Goal: Information Seeking & Learning: Understand process/instructions

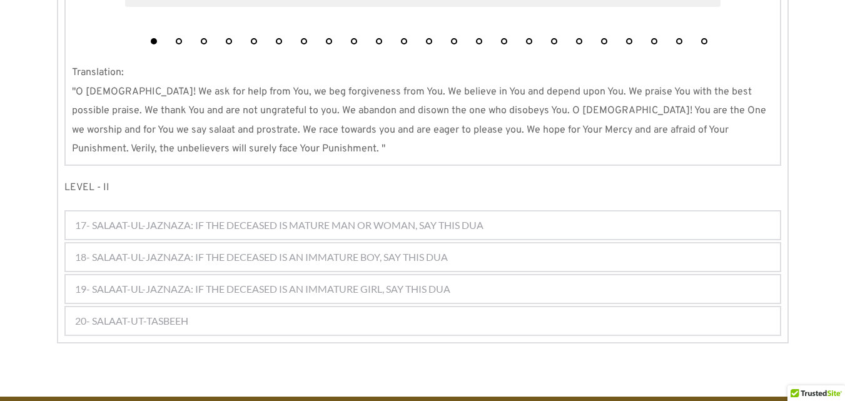
scroll to position [1591, 0]
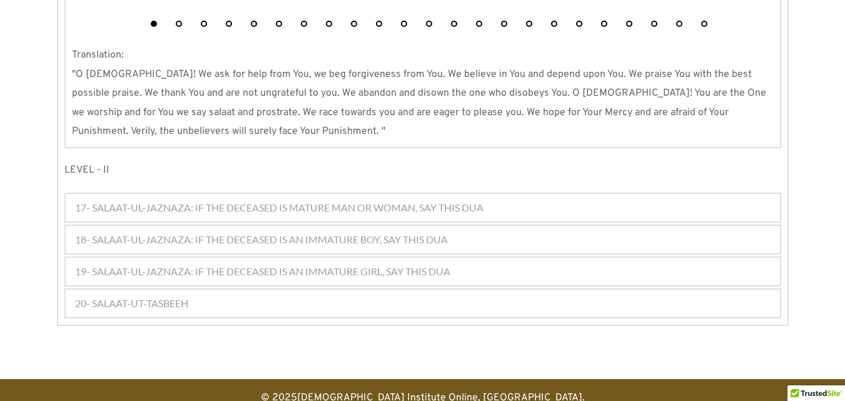
click at [496, 199] on div "17- SALAAT-UL-JAZNAZA: IF THE DECEASED IS MATURE MAN OR WOMAN, SAY THIS DUA" at bounding box center [423, 208] width 714 height 28
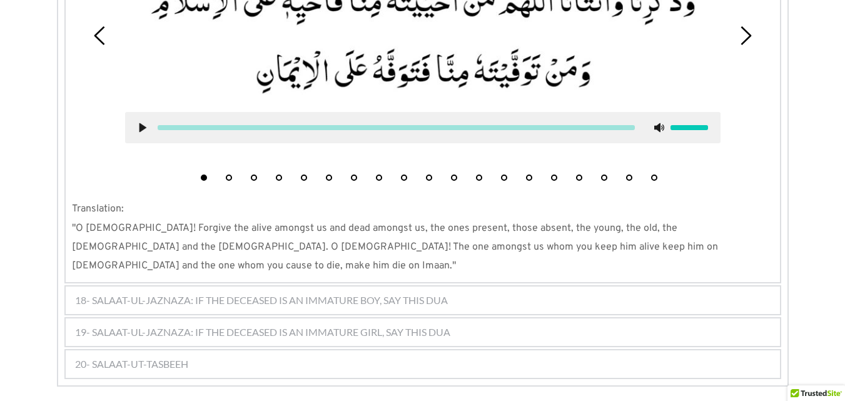
scroll to position [1974, 0]
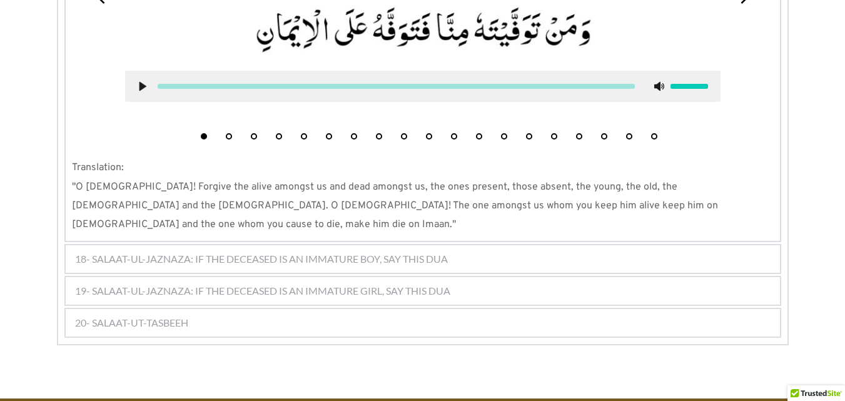
click at [473, 245] on div "18- SALAAT-UL-JAZNAZA: IF THE DECEASED IS AN IMMATURE BOY, SAY THIS DUA" at bounding box center [423, 259] width 714 height 28
click at [483, 245] on div "18- SALAAT-UL-JAZNAZA: IF THE DECEASED IS AN IMMATURE BOY, SAY THIS DUA" at bounding box center [423, 259] width 714 height 28
click at [485, 245] on div "18- SALAAT-UL-JAZNAZA: IF THE DECEASED IS AN IMMATURE BOY, SAY THIS DUA" at bounding box center [423, 259] width 714 height 28
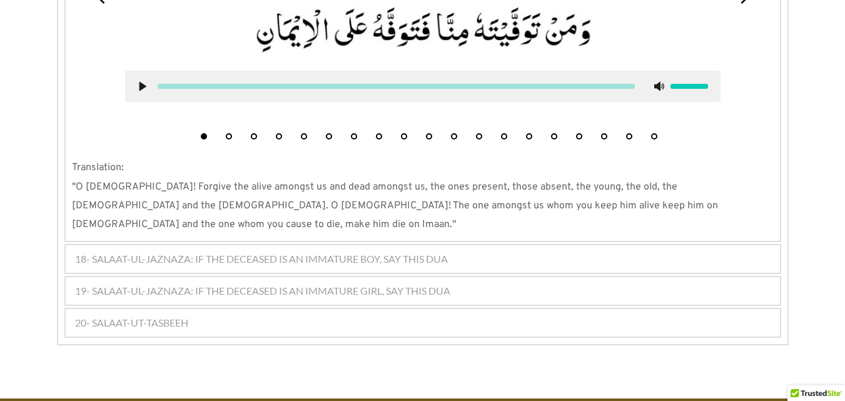
click at [485, 245] on div "18- SALAAT-UL-JAZNAZA: IF THE DECEASED IS AN IMMATURE BOY, SAY THIS DUA" at bounding box center [423, 259] width 714 height 28
click at [496, 245] on div "18- SALAAT-UL-JAZNAZA: IF THE DECEASED IS AN IMMATURE BOY, SAY THIS DUA" at bounding box center [423, 259] width 714 height 28
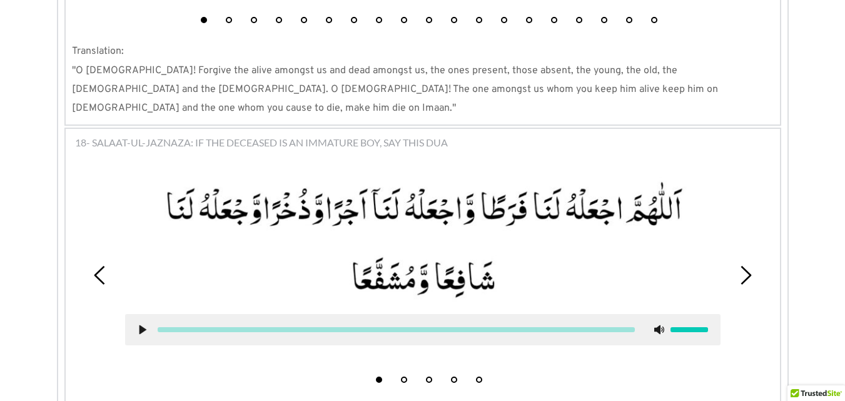
scroll to position [2099, 0]
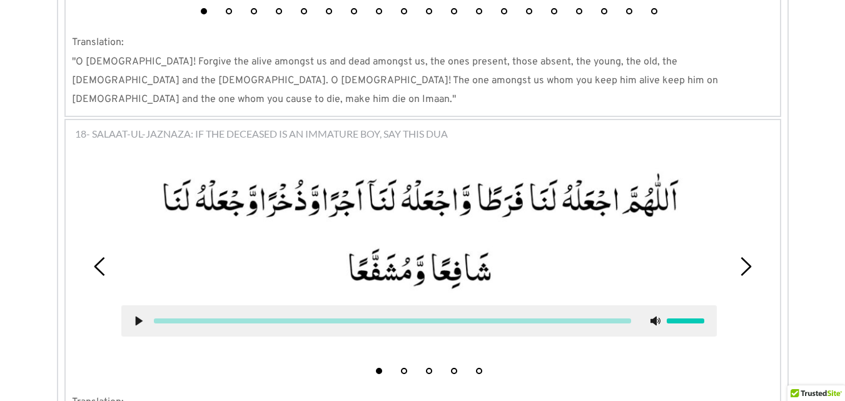
drag, startPoint x: 234, startPoint y: 185, endPoint x: 322, endPoint y: 175, distance: 88.1
click at [255, 182] on picture at bounding box center [418, 230] width 595 height 124
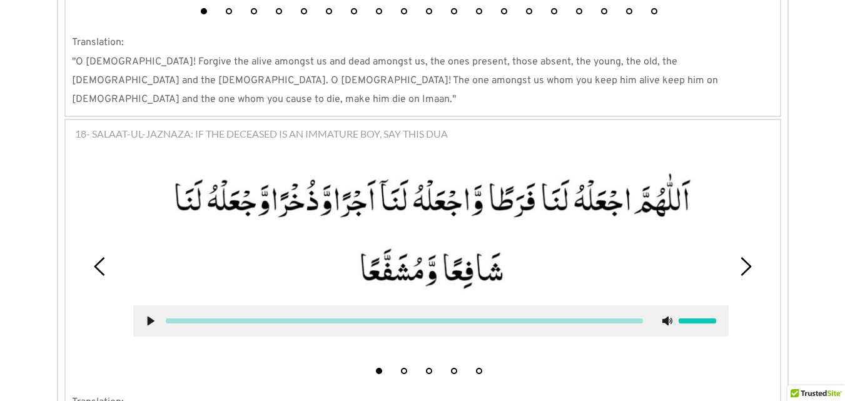
drag, startPoint x: 322, startPoint y: 175, endPoint x: 282, endPoint y: 184, distance: 41.0
click at [282, 184] on picture at bounding box center [430, 230] width 595 height 124
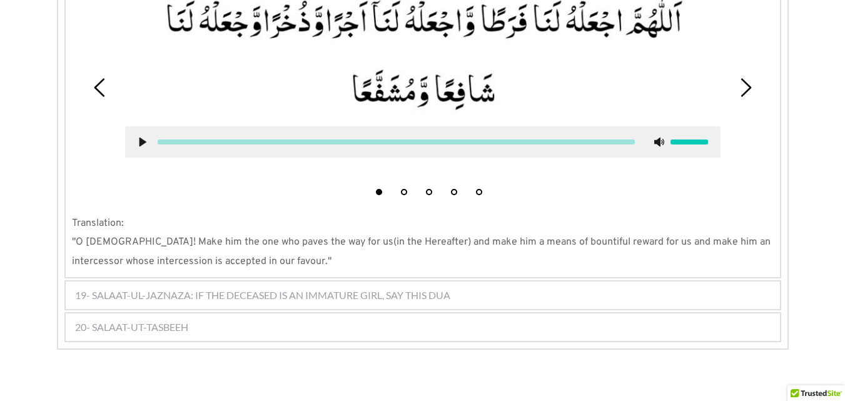
scroll to position [2283, 0]
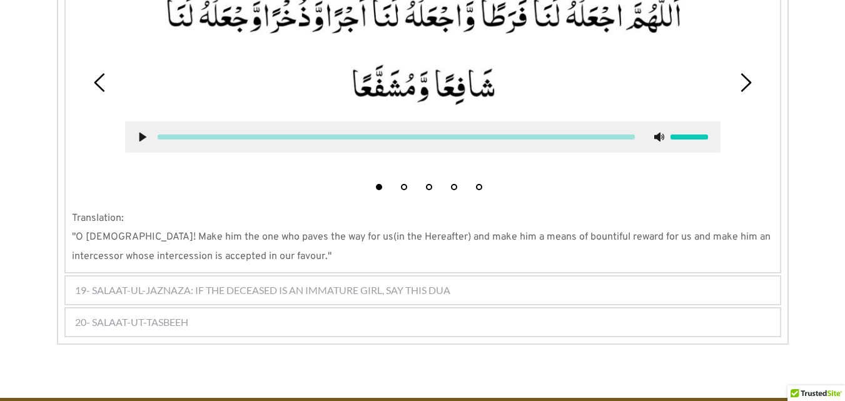
click at [415, 276] on div "19- SALAAT-UL-JAZNAZA: IF THE DECEASED IS AN IMMATURE GIRL, SAY THIS DUA" at bounding box center [423, 290] width 714 height 28
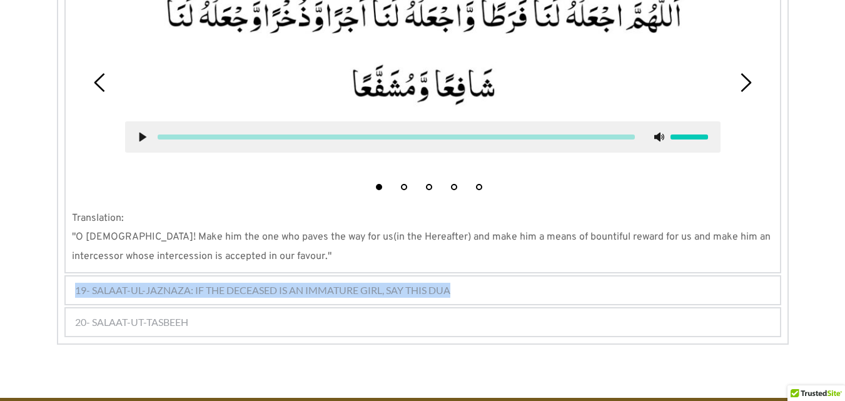
click at [478, 276] on div "19- SALAAT-UL-JAZNAZA: IF THE DECEASED IS AN IMMATURE GIRL, SAY THIS DUA" at bounding box center [423, 290] width 714 height 28
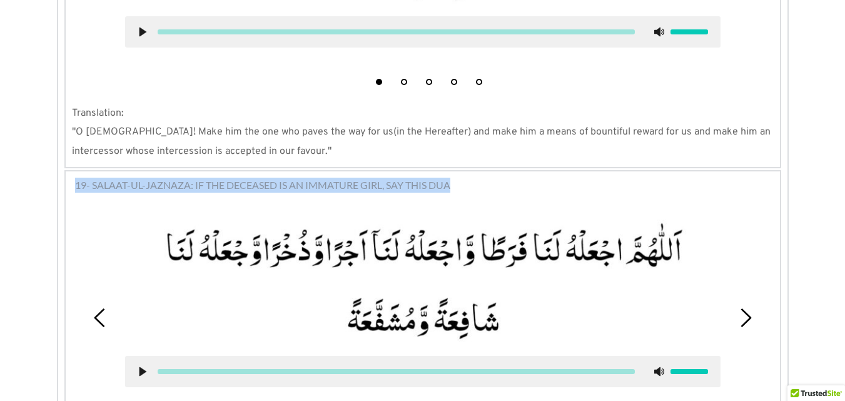
scroll to position [2403, 0]
